Goal: Complete application form

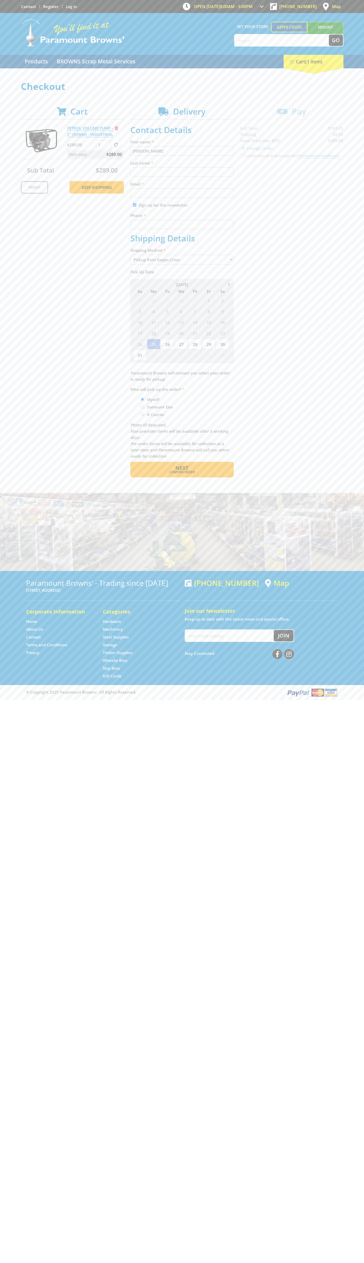
type input "[PERSON_NAME]"
type input "[EMAIL_ADDRESS][DOMAIN_NAME]"
type input "0293744000"
click at [182, 468] on span "Next" at bounding box center [181, 467] width 13 height 7
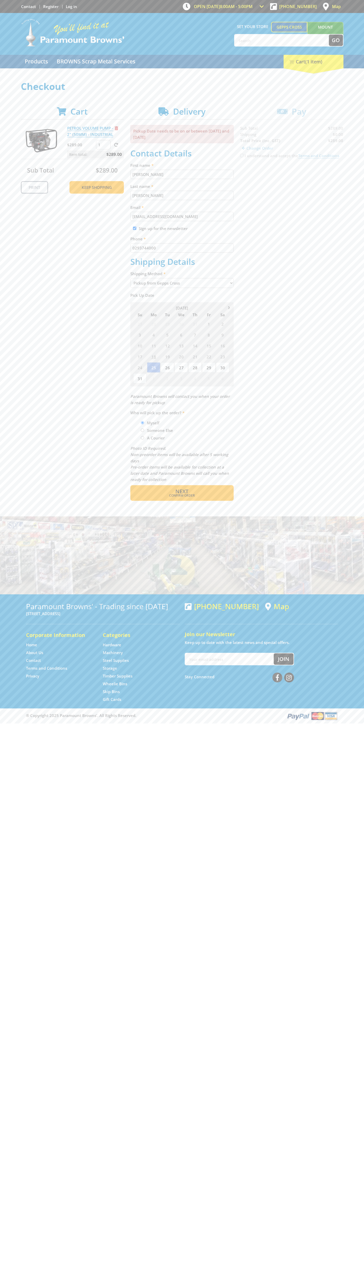
type input "[PERSON_NAME]"
click at [182, 496] on span "Confirm order" at bounding box center [181, 495] width 81 height 3
click at [182, 492] on span "Next" at bounding box center [181, 491] width 13 height 7
